Goal: Task Accomplishment & Management: Manage account settings

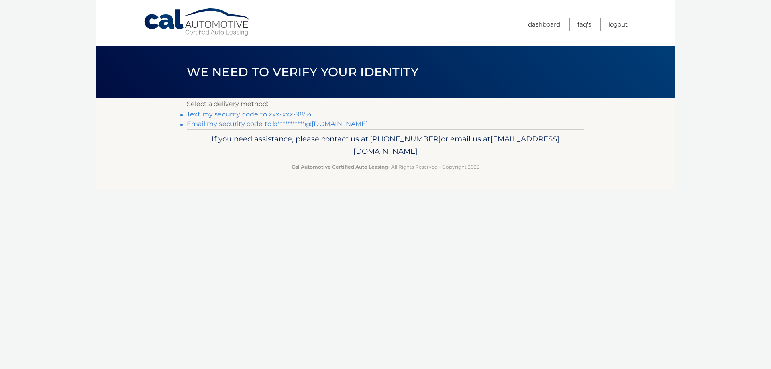
click at [179, 96] on div "We need to verify your identity" at bounding box center [385, 72] width 579 height 52
drag, startPoint x: 179, startPoint y: 96, endPoint x: 480, endPoint y: 154, distance: 306.5
click at [480, 154] on div "Cal Automotive Menu Dashboard FAQ's Logout ×" at bounding box center [385, 184] width 579 height 369
click at [499, 166] on p "Cal Automotive Certified Auto Leasing - All Rights Reserved - Copyright 2025" at bounding box center [385, 167] width 387 height 8
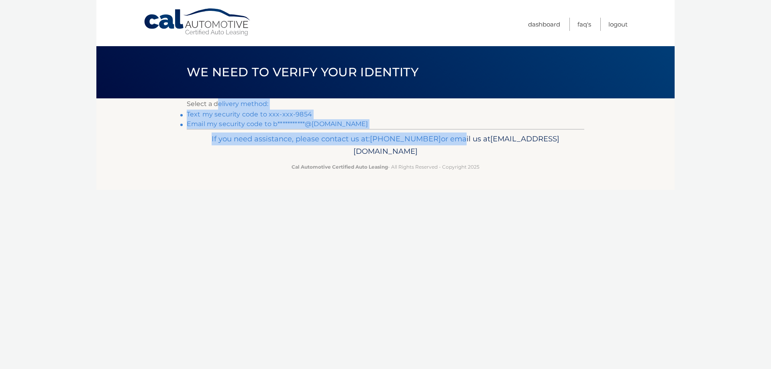
drag, startPoint x: 190, startPoint y: 99, endPoint x: 490, endPoint y: 143, distance: 303.7
click at [490, 143] on div "Cal Automotive Menu Dashboard FAQ's Logout ×" at bounding box center [385, 184] width 579 height 369
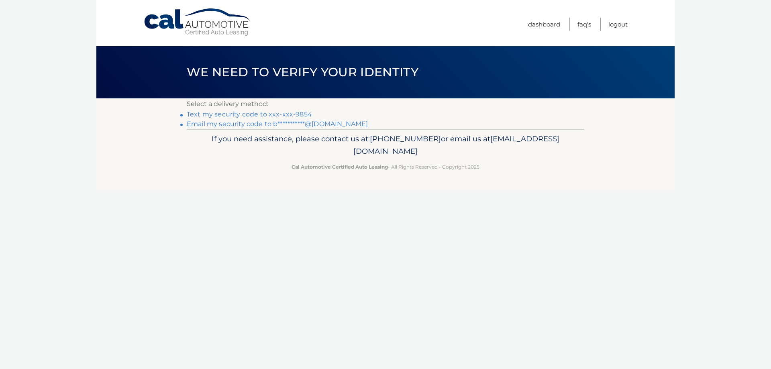
click at [493, 145] on p "If you need assistance, please contact us at: 609-807-3200 or email us at Custo…" at bounding box center [385, 146] width 387 height 26
drag, startPoint x: 583, startPoint y: 192, endPoint x: 90, endPoint y: 17, distance: 522.9
click at [107, 24] on div "Cal Automotive Menu Dashboard FAQ's Logout ×" at bounding box center [385, 184] width 579 height 369
click at [87, 18] on body "Cal Automotive Menu Dashboard FAQ's Logout" at bounding box center [385, 184] width 771 height 369
click at [254, 114] on link "Text my security code to xxx-xxx-9854" at bounding box center [249, 115] width 125 height 8
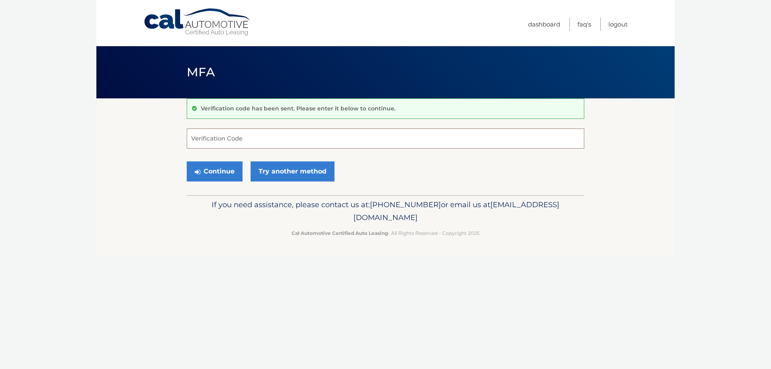
click at [295, 135] on input "Verification Code" at bounding box center [386, 139] width 398 height 20
type input "736275"
click at [185, 172] on section "Verification code has been sent. Please enter it below to continue. 736275 Veri…" at bounding box center [385, 146] width 579 height 97
click at [196, 173] on icon "submit" at bounding box center [198, 172] width 6 height 6
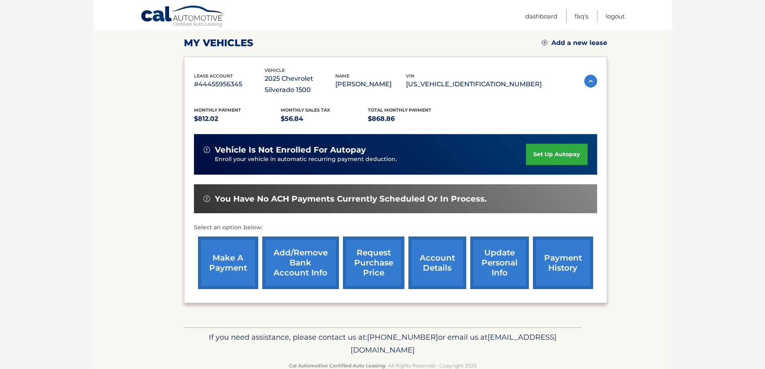
scroll to position [129, 0]
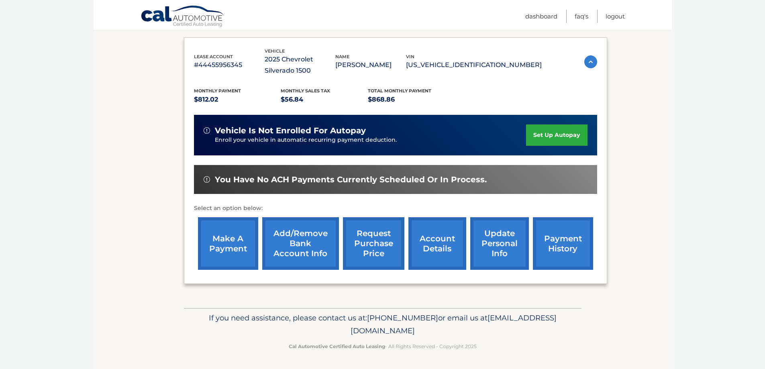
click at [540, 258] on link "payment history" at bounding box center [563, 243] width 60 height 53
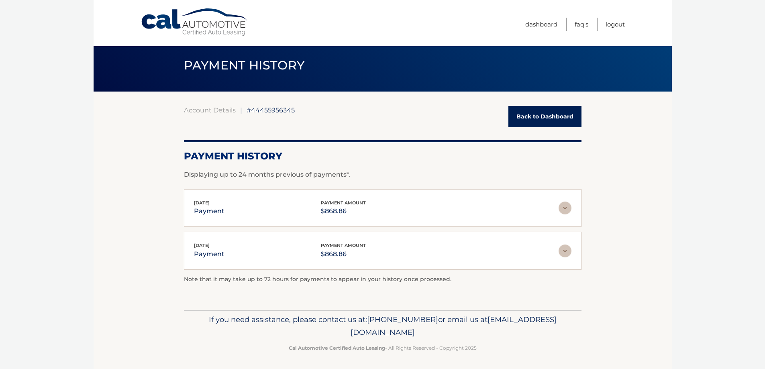
scroll to position [8, 0]
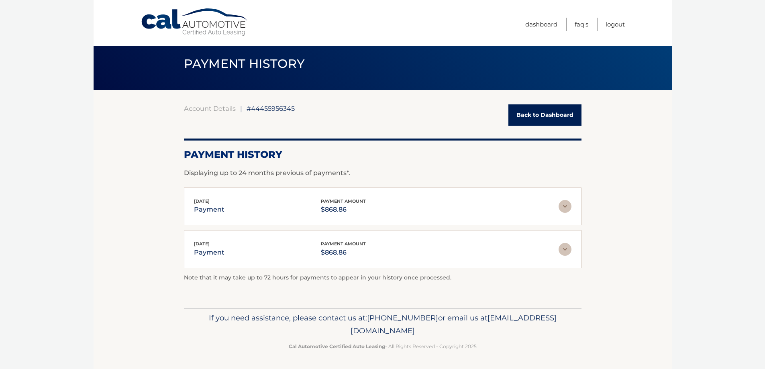
click at [532, 113] on link "Back to Dashboard" at bounding box center [545, 114] width 73 height 21
click at [522, 117] on link "Back to Dashboard" at bounding box center [545, 114] width 73 height 21
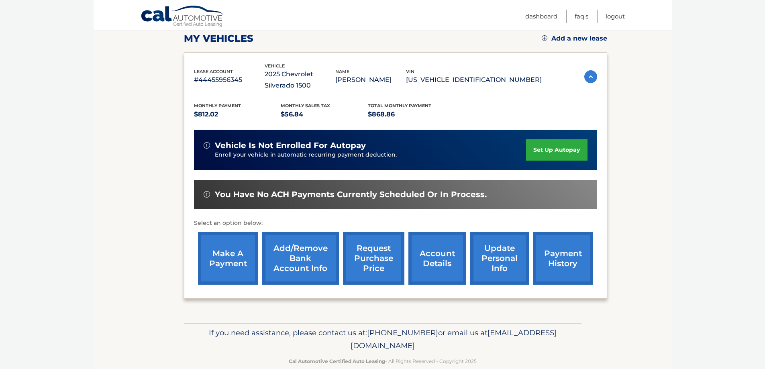
scroll to position [121, 0]
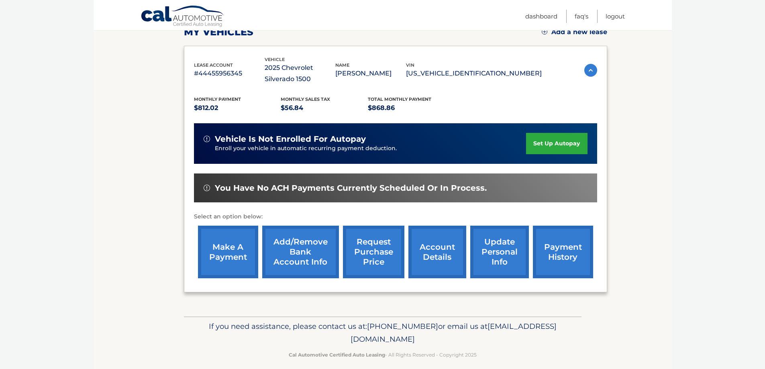
click at [587, 65] on img at bounding box center [591, 70] width 13 height 13
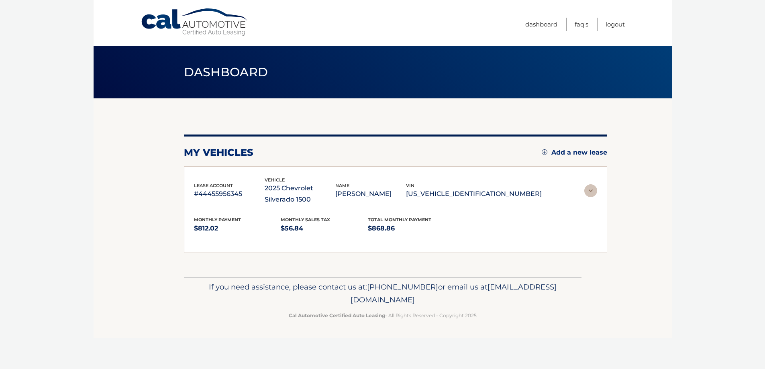
scroll to position [0, 0]
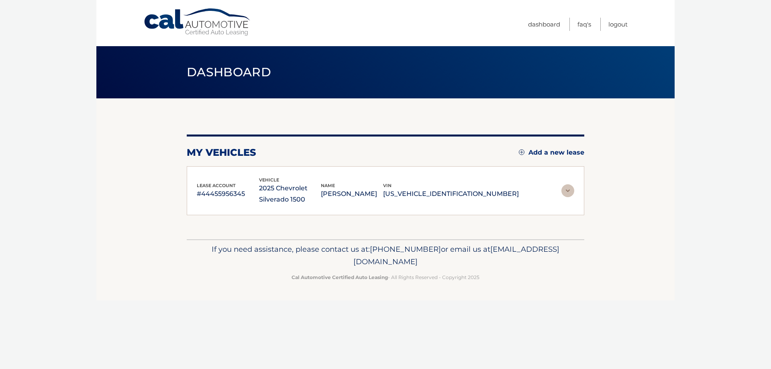
click at [571, 188] on img at bounding box center [568, 190] width 13 height 13
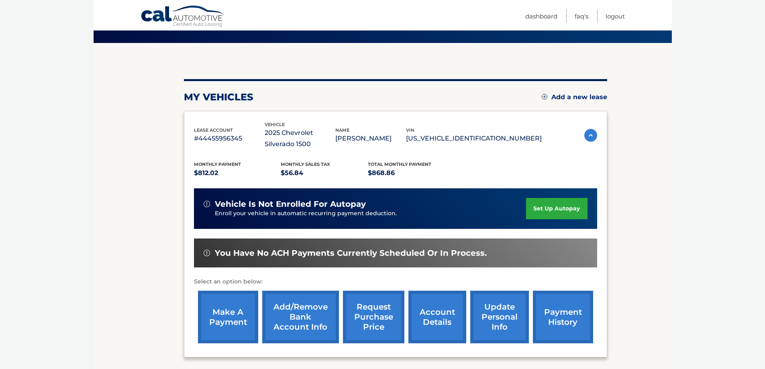
scroll to position [129, 0]
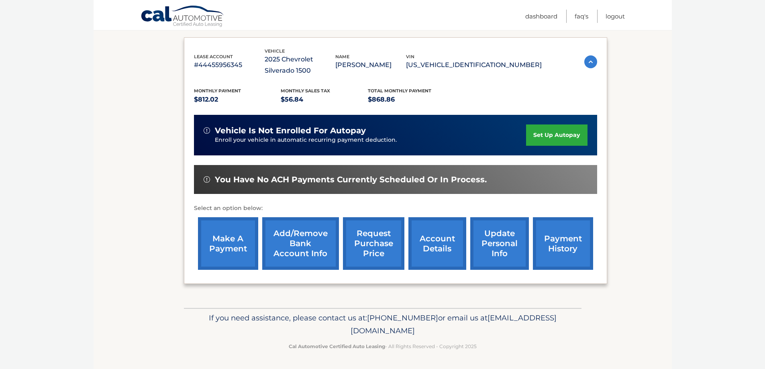
click at [435, 235] on link "account details" at bounding box center [438, 243] width 58 height 53
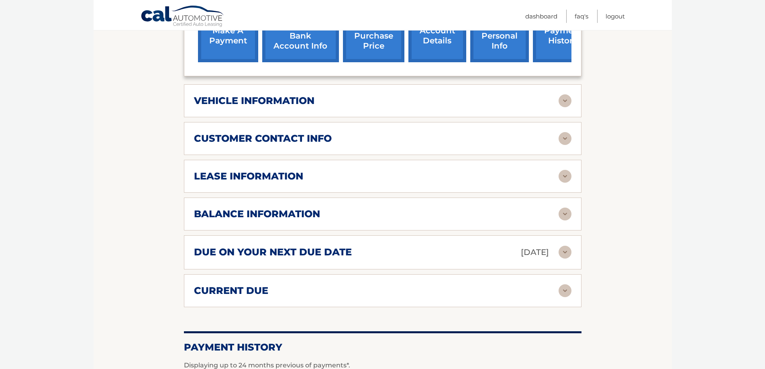
scroll to position [362, 0]
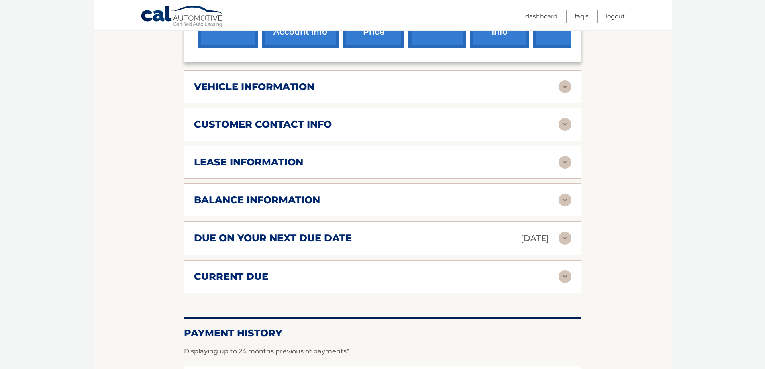
click at [570, 161] on img at bounding box center [565, 162] width 13 height 13
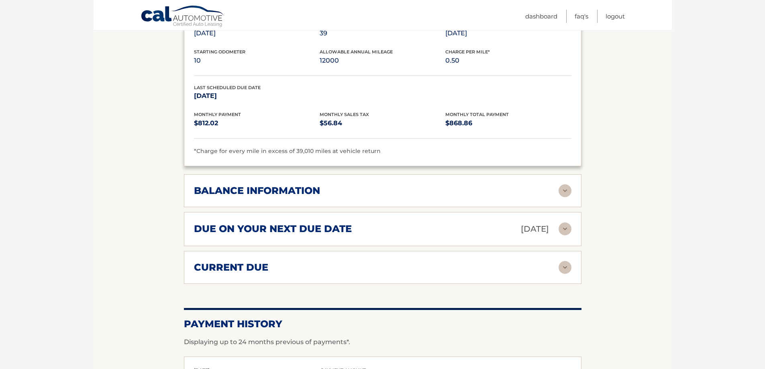
scroll to position [522, 0]
click at [568, 227] on img at bounding box center [565, 228] width 13 height 13
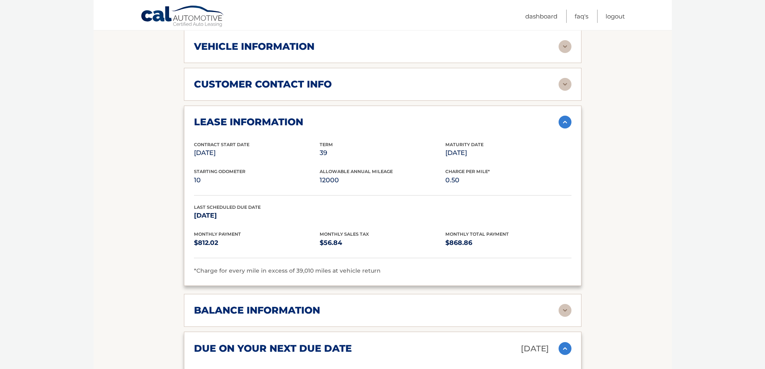
scroll to position [362, 0]
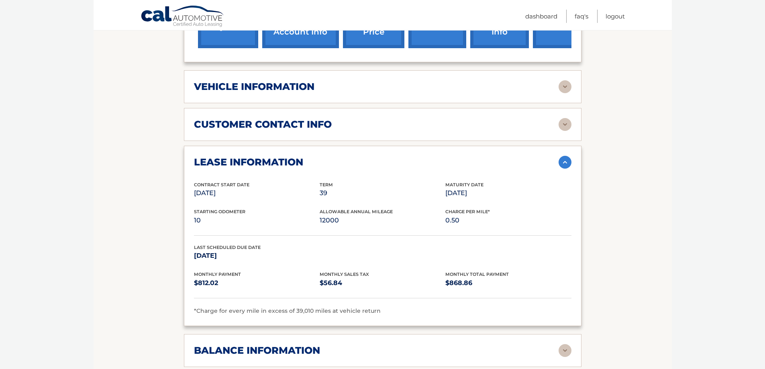
click at [565, 161] on img at bounding box center [565, 162] width 13 height 13
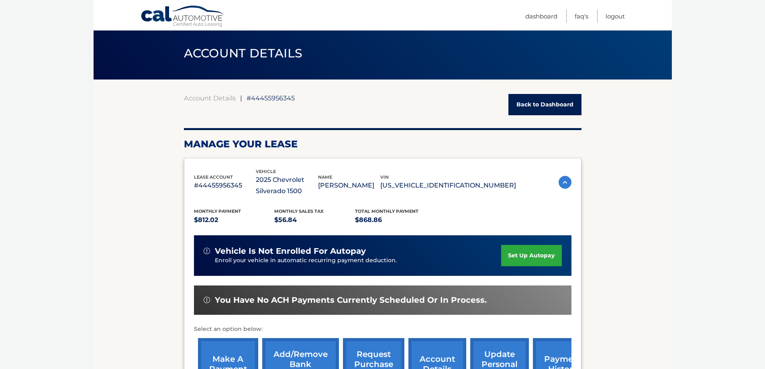
scroll to position [0, 0]
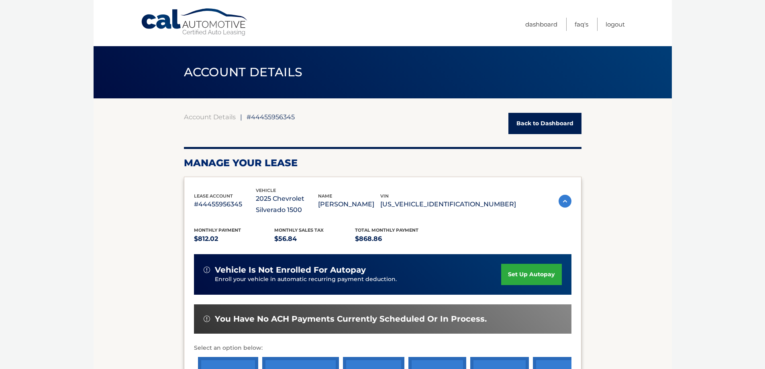
click at [526, 123] on link "Back to Dashboard" at bounding box center [545, 123] width 73 height 21
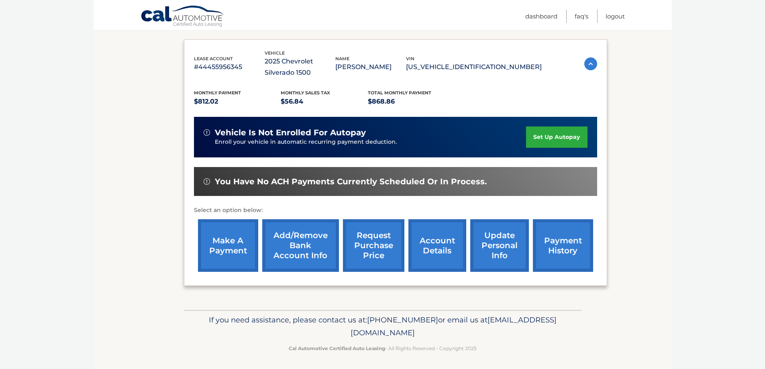
scroll to position [129, 0]
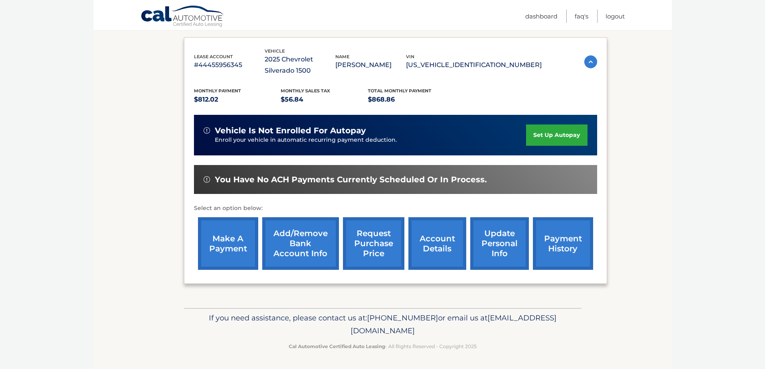
click at [217, 240] on link "make a payment" at bounding box center [228, 243] width 60 height 53
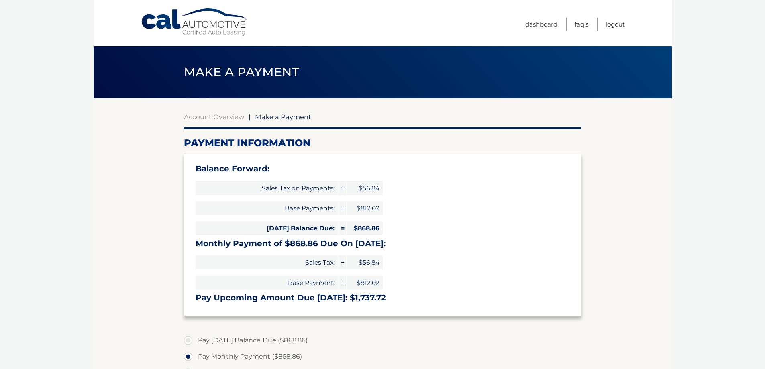
select select "ODc1NTg0OGYtYWE2Zi00ZDM5LTk4YTEtNmM3NmIxYzA3ZDAy"
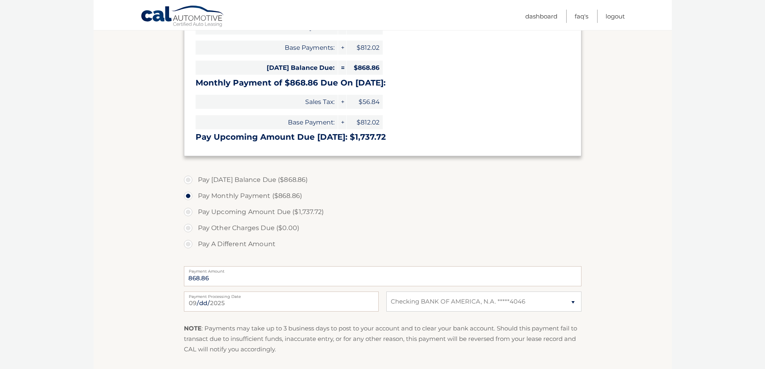
scroll to position [241, 0]
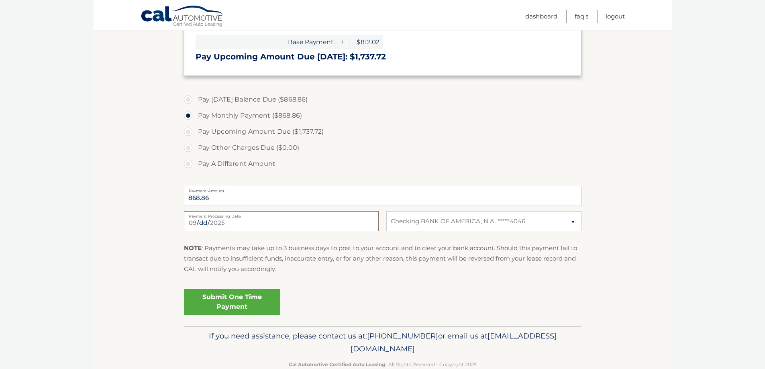
click at [230, 219] on input "[DATE]" at bounding box center [281, 221] width 195 height 20
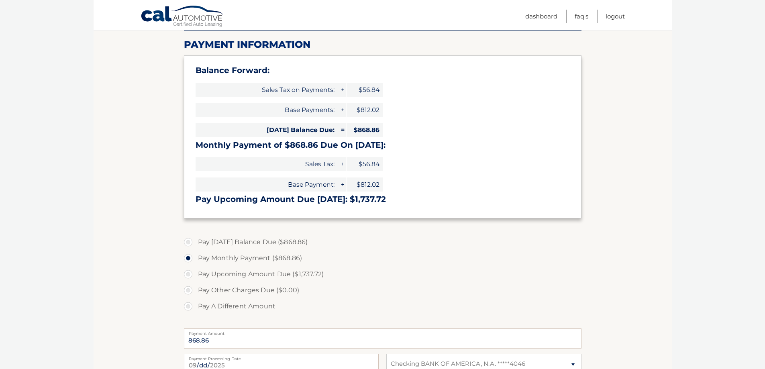
scroll to position [0, 0]
